Goal: Task Accomplishment & Management: Manage account settings

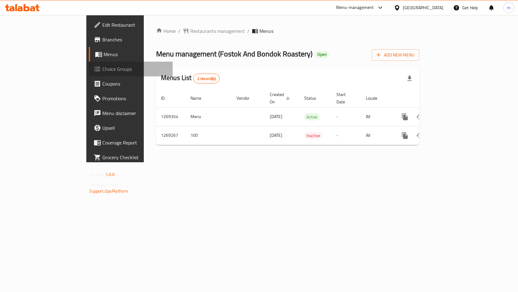
click at [102, 70] on span "Choice Groups" at bounding box center [135, 68] width 66 height 7
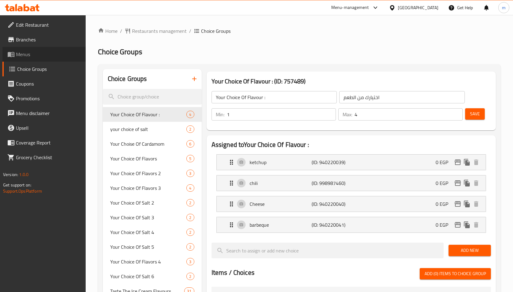
click at [42, 51] on span "Menus" at bounding box center [48, 54] width 65 height 7
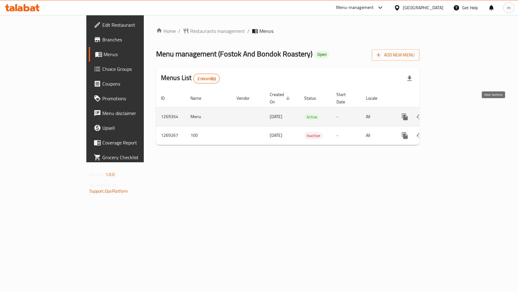
click at [453, 113] on icon "enhanced table" at bounding box center [448, 116] width 7 height 7
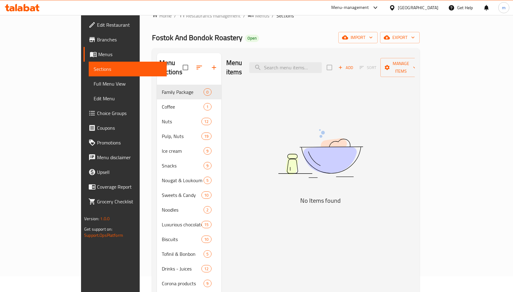
scroll to position [31, 0]
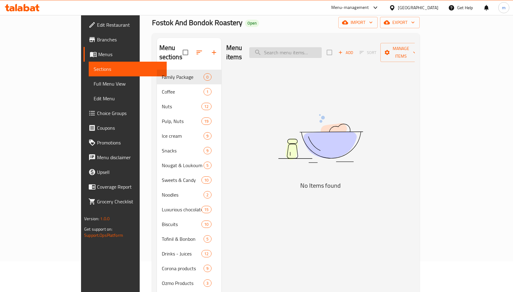
click at [322, 48] on input "search" at bounding box center [285, 52] width 72 height 11
paste input "Corona Biscuit"
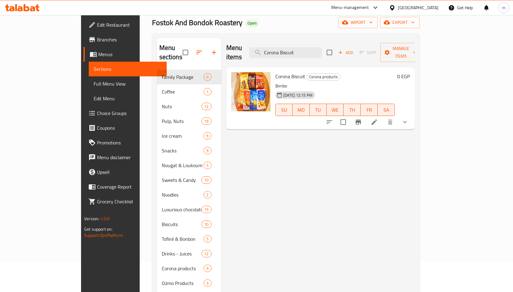
type input "Corona Biscuit"
click at [392, 82] on p "Bimbo" at bounding box center [335, 86] width 119 height 8
click at [277, 72] on span "Corona Biscuit" at bounding box center [291, 76] width 30 height 9
click at [377, 119] on icon at bounding box center [375, 122] width 6 height 6
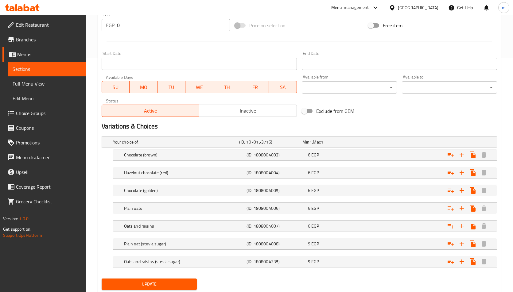
scroll to position [253, 0]
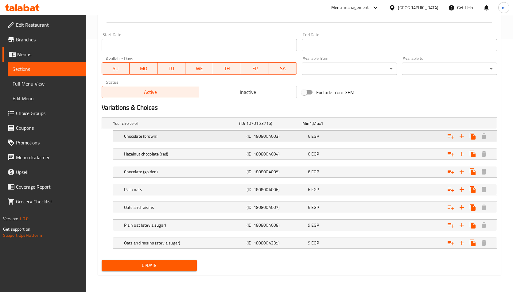
click at [242, 139] on div "Chocolate (brown)" at bounding box center [184, 136] width 123 height 9
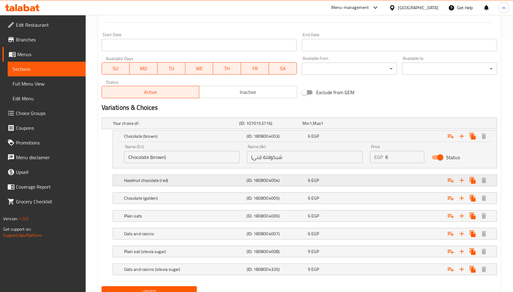
click at [218, 186] on div "Hazelnut chocolate (red) (ID: 1808004004) 6 EGP" at bounding box center [307, 181] width 368 height 14
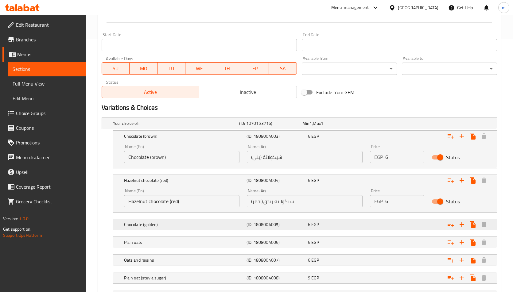
click at [222, 223] on h5 "Chocolate (golden)" at bounding box center [184, 225] width 120 height 6
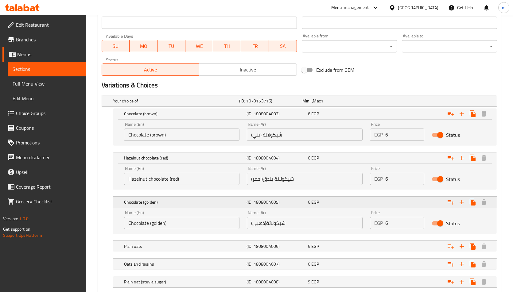
scroll to position [333, 0]
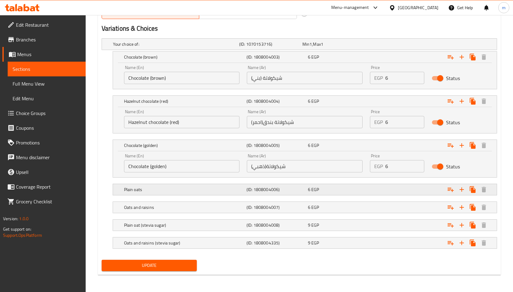
click at [214, 189] on h5 "Plain oats" at bounding box center [184, 190] width 120 height 6
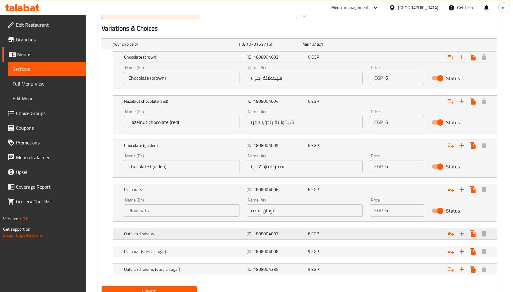
click at [216, 236] on h5 "Oats and raisins" at bounding box center [184, 234] width 120 height 6
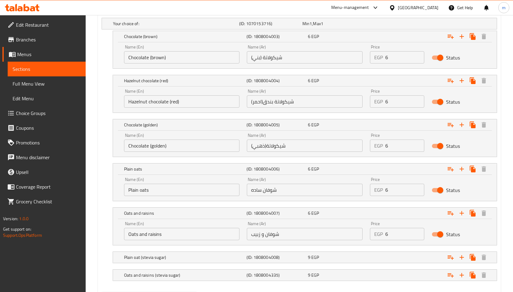
scroll to position [386, 0]
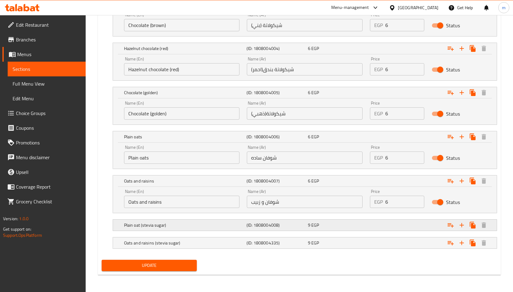
click at [228, 222] on h5 "Plain oat (stevia sugar)" at bounding box center [184, 225] width 120 height 6
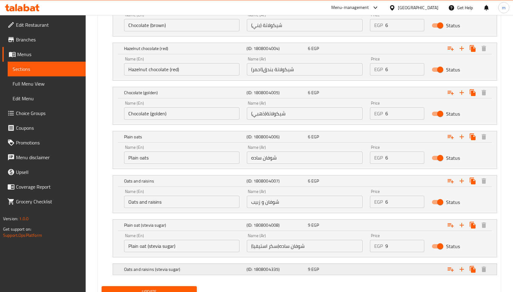
click at [218, 268] on h5 "Oats and raisins (stevia sugar)" at bounding box center [184, 270] width 120 height 6
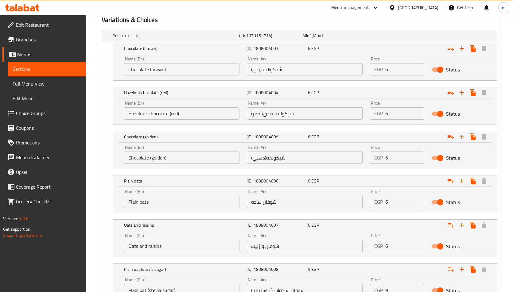
scroll to position [254, 0]
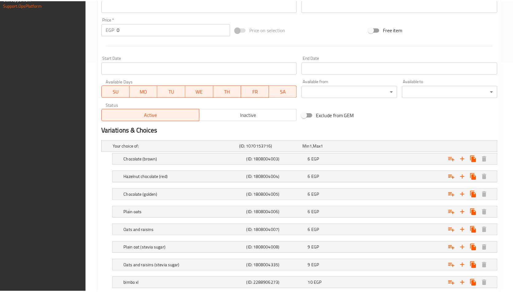
scroll to position [289, 0]
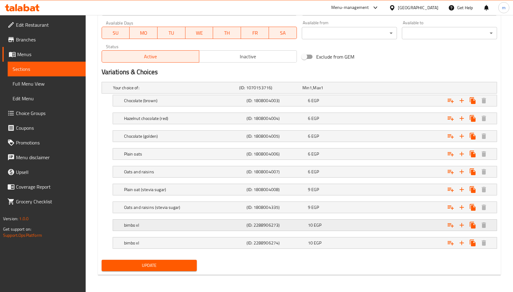
click at [238, 229] on div "bimbo xl" at bounding box center [184, 225] width 123 height 9
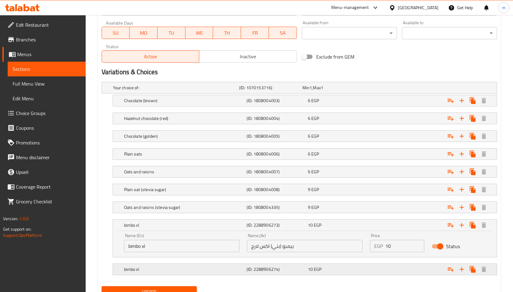
click at [225, 268] on h5 "bimbo xl" at bounding box center [184, 270] width 120 height 6
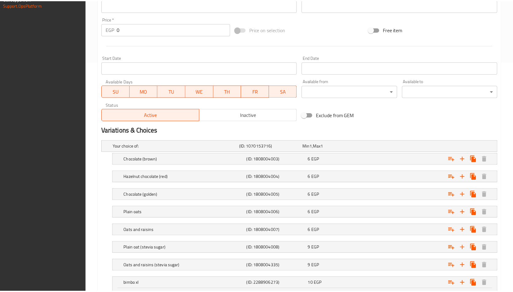
scroll to position [342, 0]
